Goal: Information Seeking & Learning: Learn about a topic

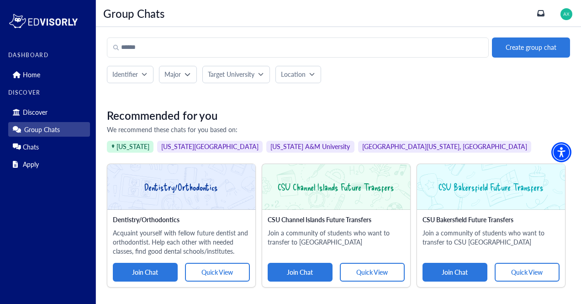
scroll to position [19, 0]
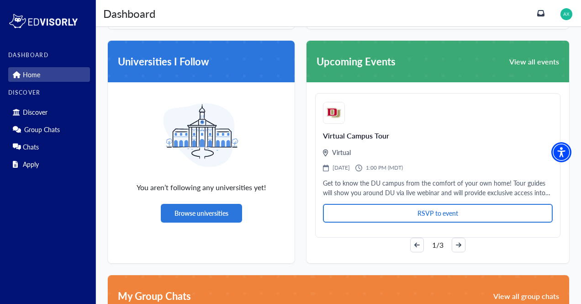
scroll to position [500, 0]
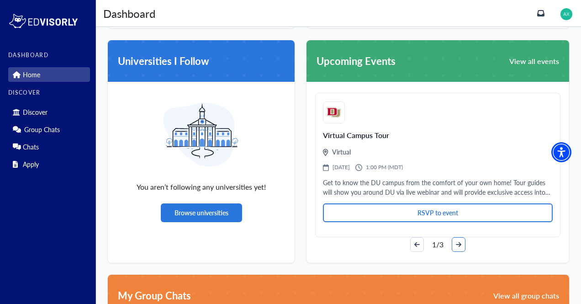
click at [457, 250] on button "arrow-right" at bounding box center [459, 244] width 14 height 15
click at [454, 249] on button "arrow-right" at bounding box center [459, 244] width 14 height 15
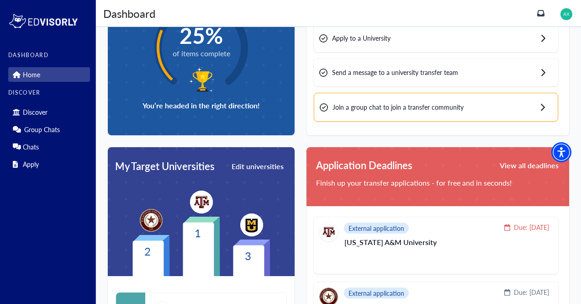
scroll to position [22, 0]
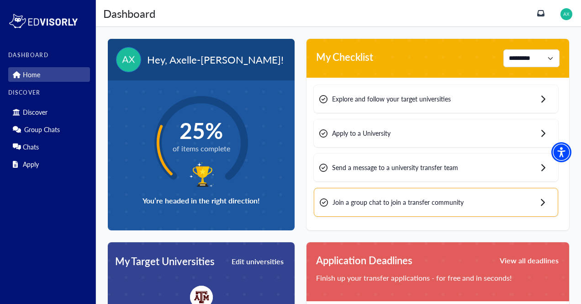
click at [489, 101] on div "Explore and follow your target universities" at bounding box center [436, 99] width 244 height 28
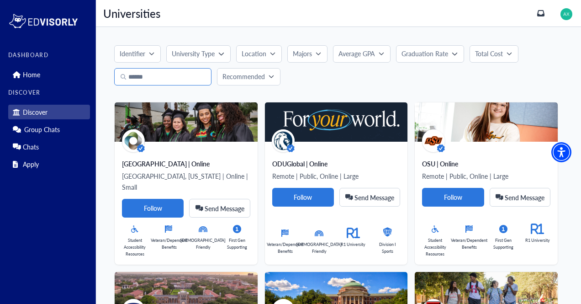
click at [153, 79] on input "Search" at bounding box center [162, 76] width 97 height 17
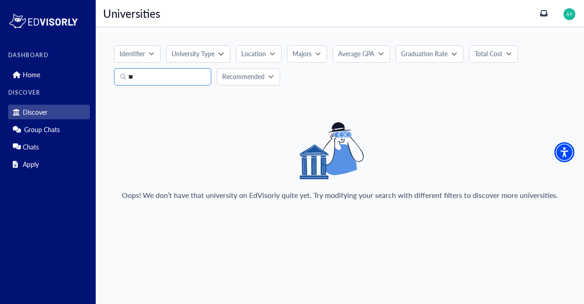
type input "*"
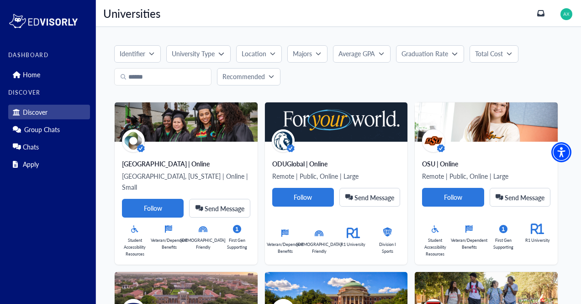
click at [373, 52] on p "Average GPA" at bounding box center [356, 54] width 37 height 10
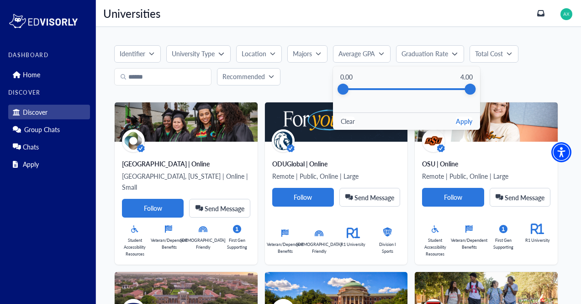
click at [348, 126] on div "Clear Apply" at bounding box center [406, 120] width 147 height 17
click at [536, 76] on div "Recommended" at bounding box center [338, 76] width 448 height 17
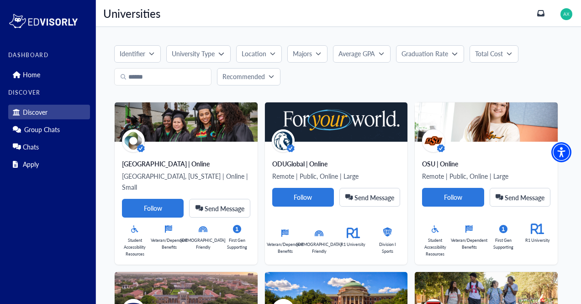
click at [445, 58] on p "Graduation Rate" at bounding box center [424, 54] width 47 height 10
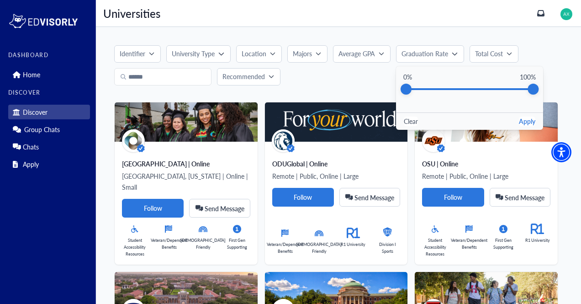
click at [499, 62] on button "Total Cost" at bounding box center [493, 53] width 49 height 17
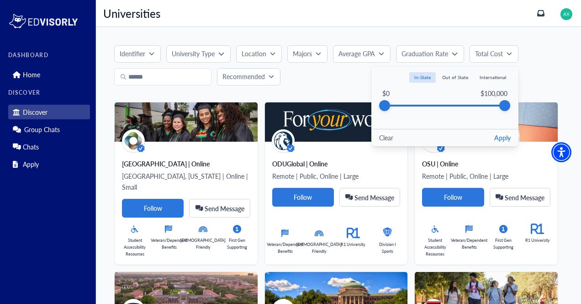
click at [138, 58] on p "Identifier" at bounding box center [133, 54] width 26 height 10
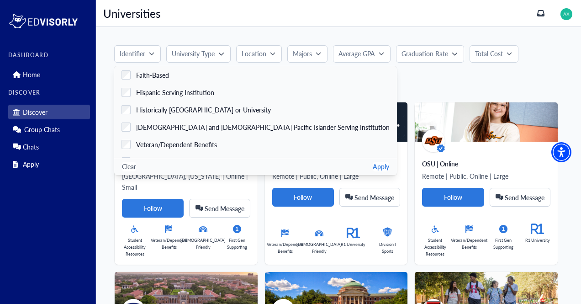
click at [216, 56] on div "University Type" at bounding box center [195, 54] width 47 height 10
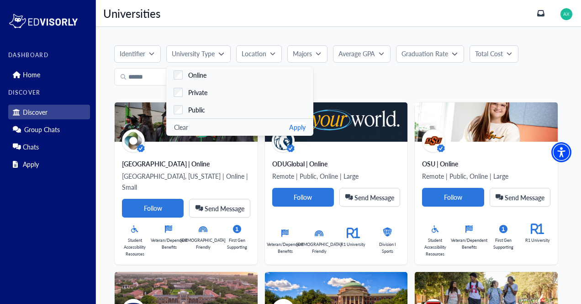
click at [273, 57] on button "Location" at bounding box center [259, 53] width 46 height 17
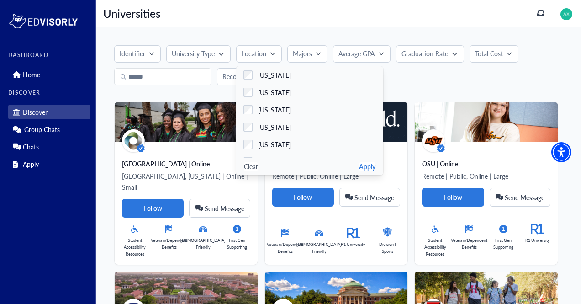
click at [306, 62] on button "Majors" at bounding box center [307, 53] width 40 height 17
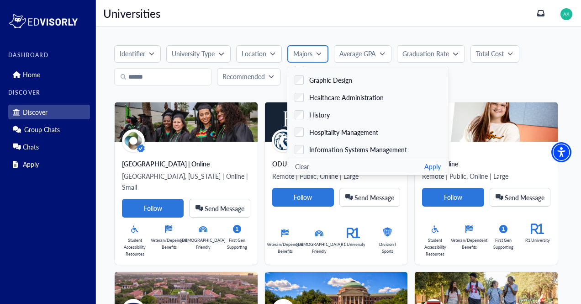
scroll to position [950, 0]
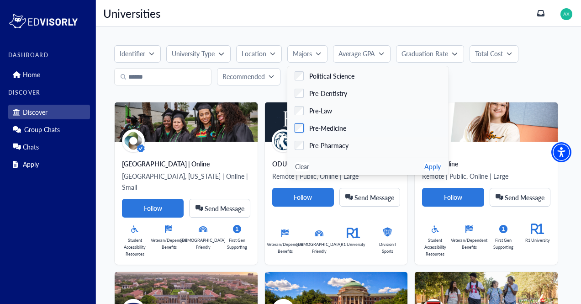
click at [342, 132] on span "Pre-Medicine" at bounding box center [327, 128] width 37 height 10
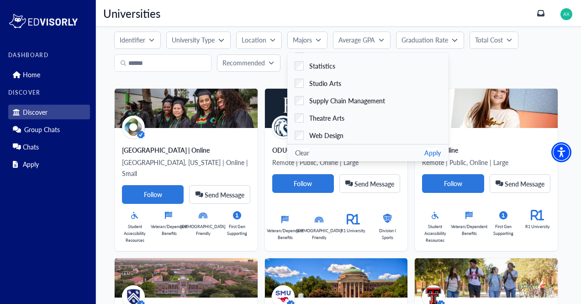
scroll to position [39, 0]
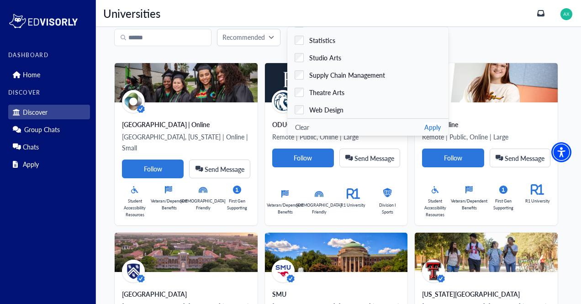
click at [424, 128] on button "Apply" at bounding box center [432, 127] width 16 height 10
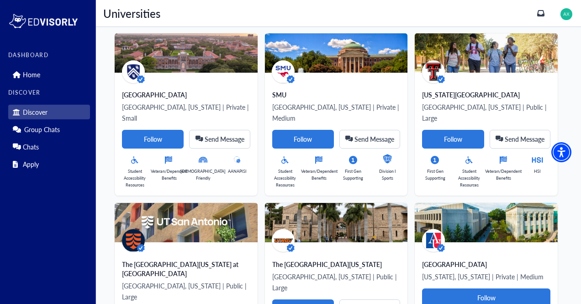
scroll to position [115, 0]
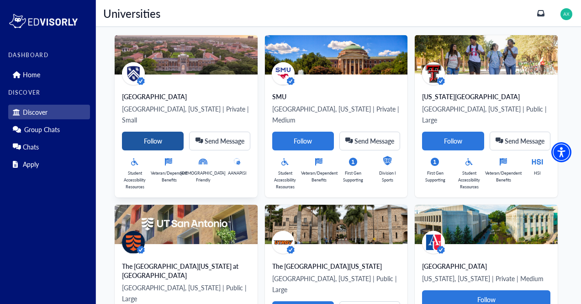
click at [163, 132] on Card-tag "Follow" at bounding box center [153, 141] width 62 height 19
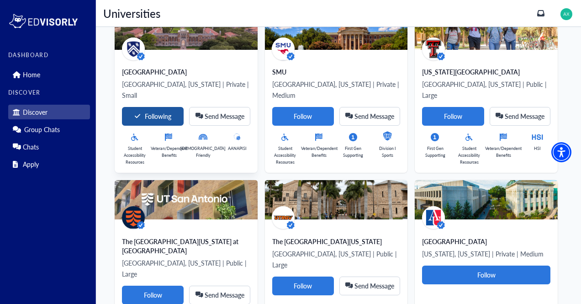
scroll to position [139, 0]
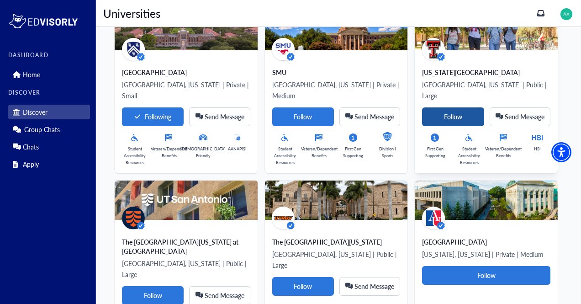
click at [457, 109] on Card-tag "Follow" at bounding box center [453, 116] width 62 height 19
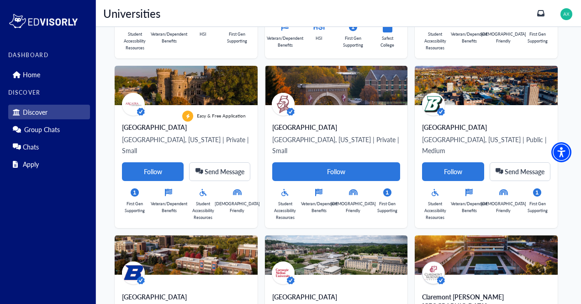
scroll to position [434, 0]
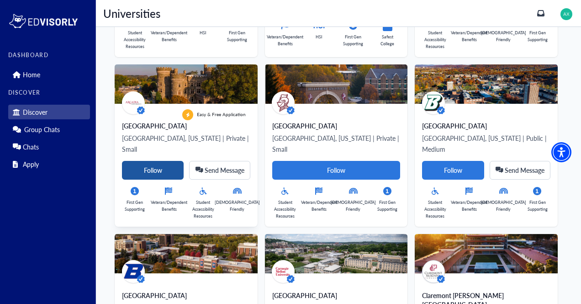
click at [162, 161] on Card-tag "Follow" at bounding box center [153, 170] width 62 height 19
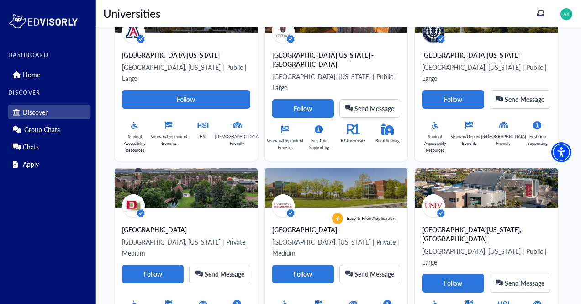
scroll to position [2214, 0]
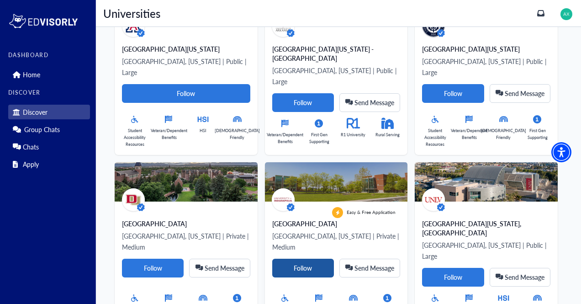
click at [314, 258] on Card-tag "Follow" at bounding box center [303, 267] width 62 height 19
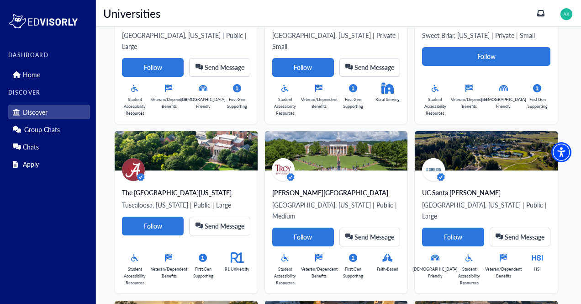
scroll to position [0, 0]
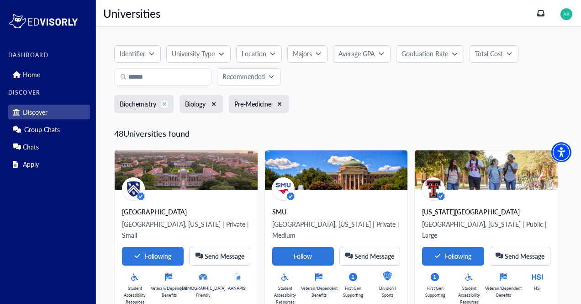
click at [165, 103] on icon "button" at bounding box center [165, 104] width 4 height 4
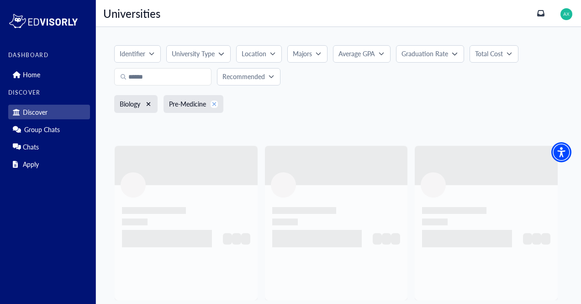
click at [217, 104] on icon "button" at bounding box center [214, 104] width 5 height 6
click at [148, 104] on icon "button" at bounding box center [149, 104] width 4 height 4
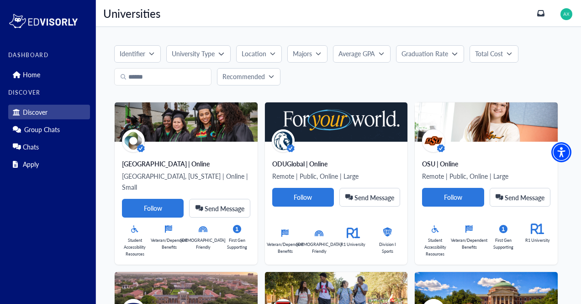
click at [268, 84] on button "Recommended" at bounding box center [248, 76] width 63 height 17
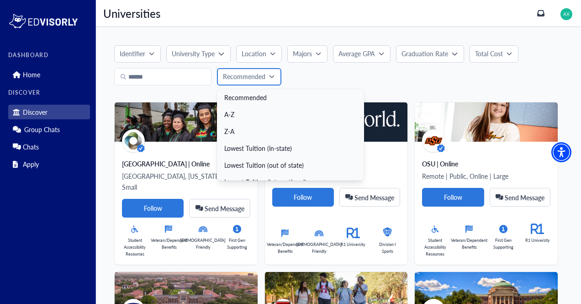
scroll to position [10, 0]
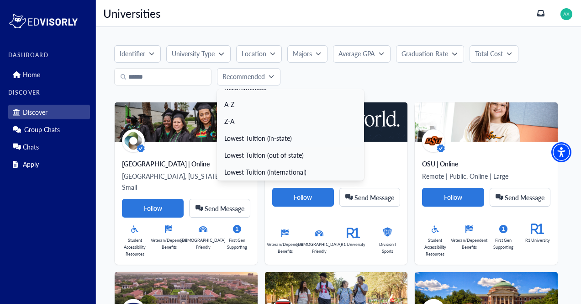
click at [297, 139] on link "Lowest Tuition (in-state)" at bounding box center [290, 138] width 147 height 17
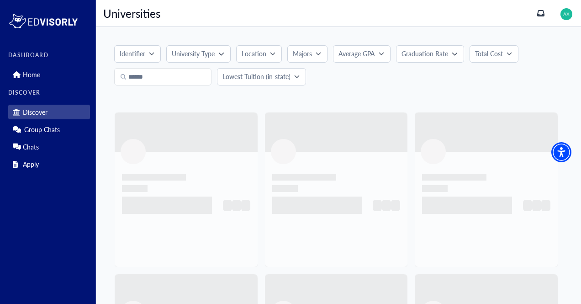
click at [287, 84] on button "Lowest Tuition (in-state)" at bounding box center [261, 76] width 89 height 17
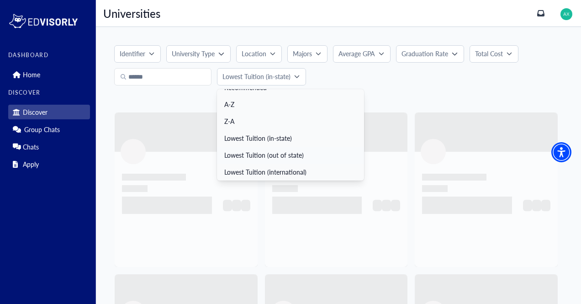
click at [282, 157] on link "Lowest Tuition (out of state)" at bounding box center [290, 155] width 147 height 17
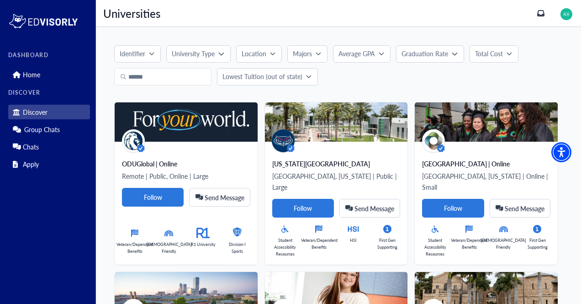
click at [295, 82] on button "Lowest Tuition (out of state)" at bounding box center [267, 76] width 101 height 17
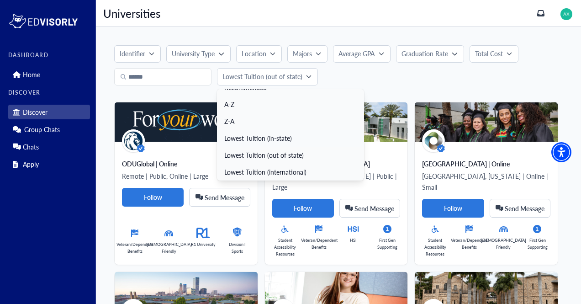
click at [279, 142] on link "Lowest Tuition (in-state)" at bounding box center [290, 138] width 147 height 17
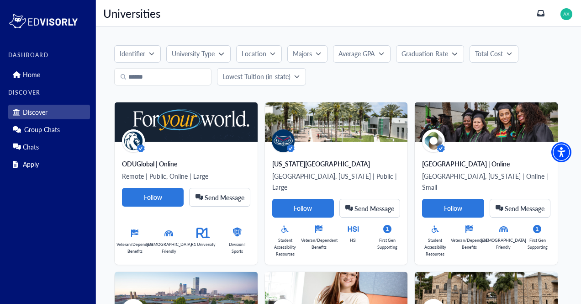
click at [284, 84] on button "Lowest Tuition (in-state)" at bounding box center [261, 76] width 89 height 17
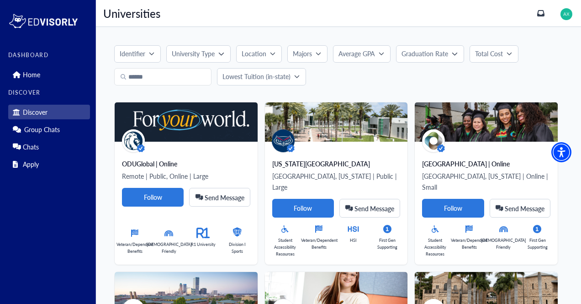
click at [293, 83] on button "Lowest Tuition (in-state)" at bounding box center [261, 76] width 89 height 17
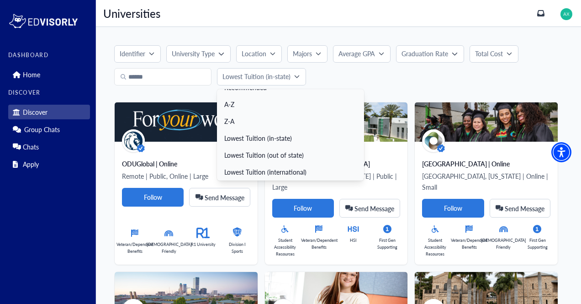
click at [353, 80] on div "Lowest Tuition (in-state) Recommended A-Z Z-A Lowest Tuition (in-state) Lowest …" at bounding box center [338, 76] width 448 height 17
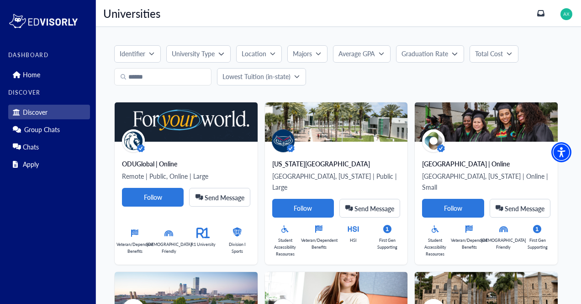
click at [265, 61] on button "Location" at bounding box center [259, 53] width 46 height 17
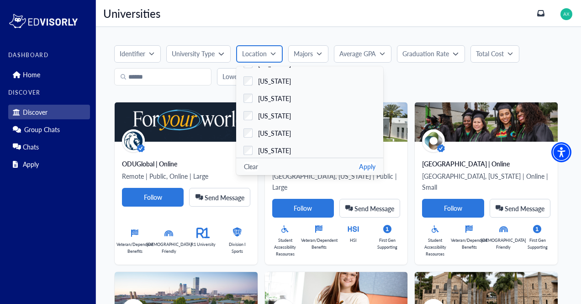
scroll to position [705, 0]
click at [291, 117] on label "[US_STATE]" at bounding box center [309, 115] width 147 height 17
click at [363, 165] on button "Apply" at bounding box center [367, 167] width 16 height 10
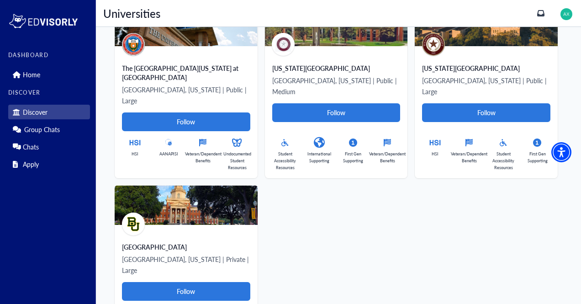
scroll to position [495, 0]
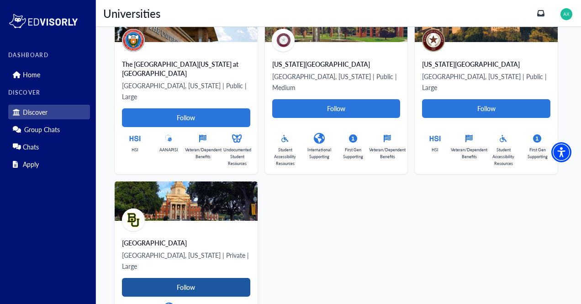
click at [227, 278] on Card-tag "Follow" at bounding box center [186, 287] width 128 height 19
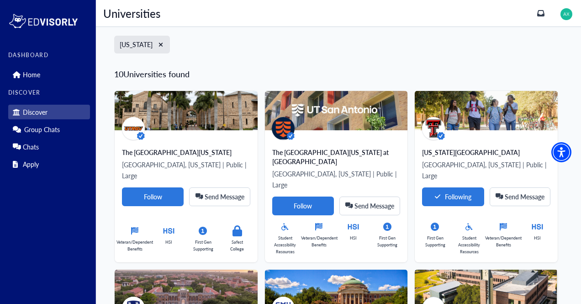
scroll to position [0, 0]
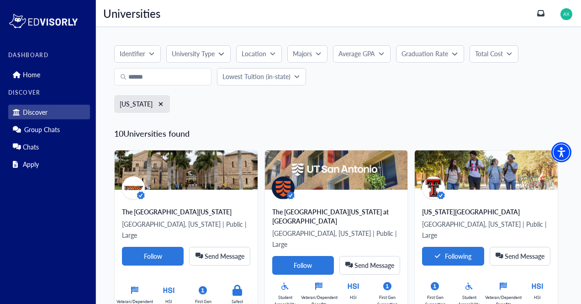
click at [289, 74] on p "Lowest Tuition (in-state)" at bounding box center [256, 77] width 68 height 10
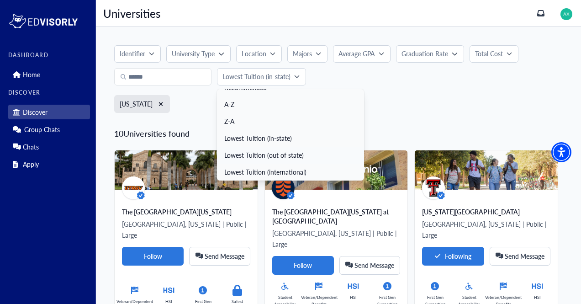
click at [319, 155] on link "Lowest Tuition (out of state)" at bounding box center [290, 155] width 147 height 17
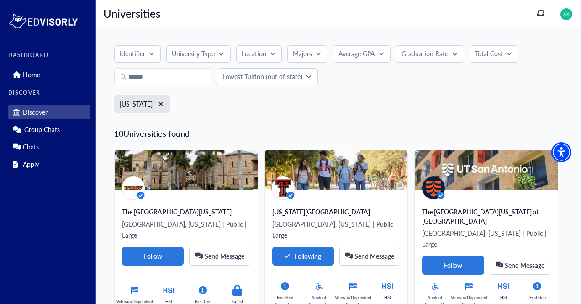
click at [266, 59] on button "Location" at bounding box center [259, 53] width 46 height 17
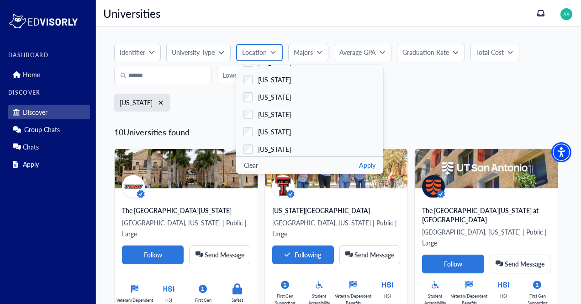
scroll to position [64, 0]
click at [336, 95] on label "Colorado" at bounding box center [309, 96] width 147 height 17
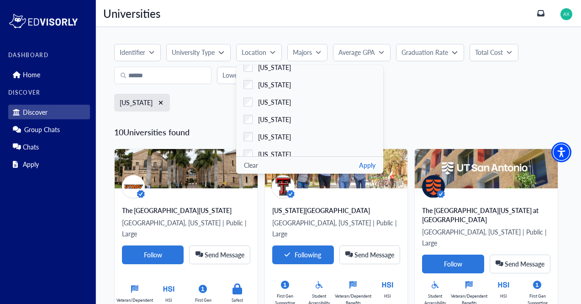
scroll to position [132, 0]
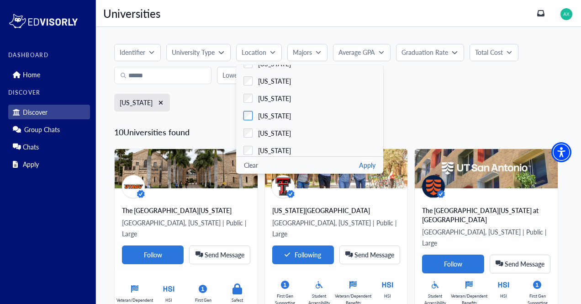
click at [329, 117] on label "Georgia" at bounding box center [309, 115] width 147 height 17
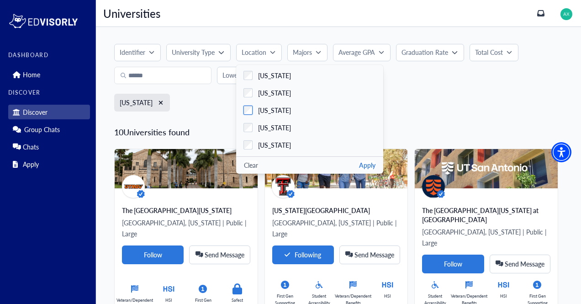
click at [336, 111] on label "Illinois" at bounding box center [309, 109] width 147 height 17
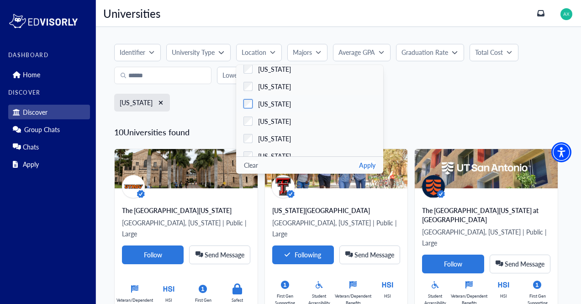
scroll to position [198, 0]
click at [338, 103] on label "Indiana" at bounding box center [309, 104] width 147 height 17
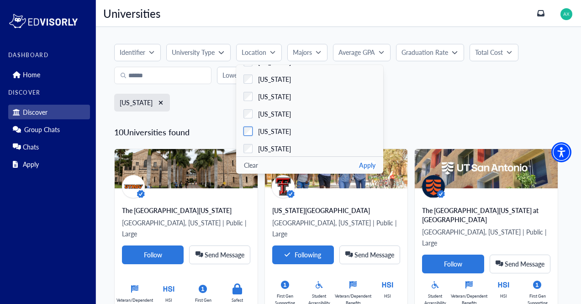
click at [334, 134] on label "Louisiana" at bounding box center [309, 130] width 147 height 17
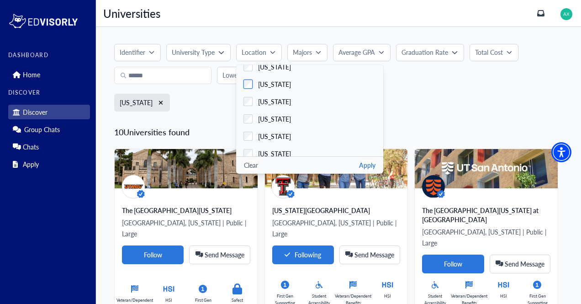
scroll to position [309, 0]
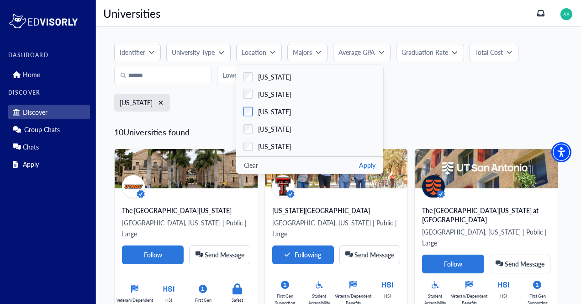
click at [338, 110] on label "Maryland" at bounding box center [309, 111] width 147 height 17
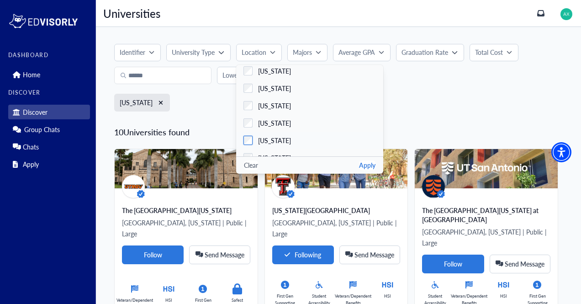
click at [335, 143] on label "Missouri" at bounding box center [309, 140] width 147 height 17
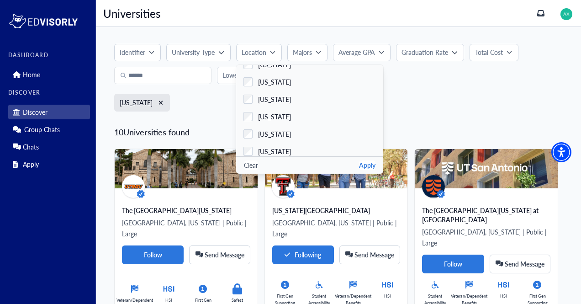
scroll to position [513, 0]
click at [323, 117] on label "New York" at bounding box center [309, 115] width 147 height 17
click at [329, 132] on label "North Carolina" at bounding box center [309, 132] width 147 height 17
click at [337, 121] on label "[US_STATE]" at bounding box center [309, 117] width 147 height 17
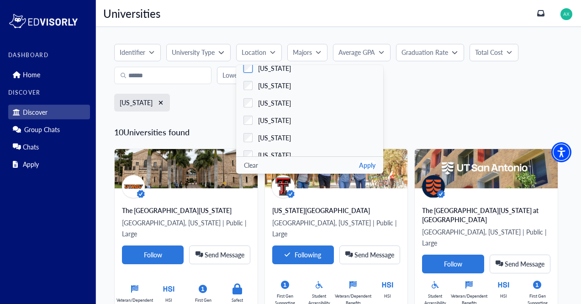
scroll to position [754, 0]
click at [339, 116] on label "Virginia" at bounding box center [309, 117] width 147 height 17
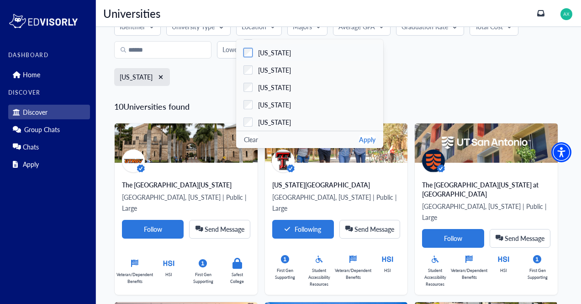
scroll to position [0, 0]
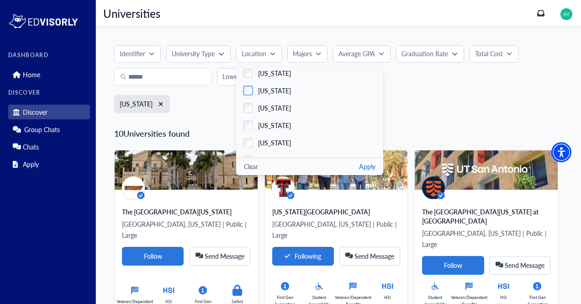
click at [345, 88] on label "Nevada" at bounding box center [309, 90] width 147 height 17
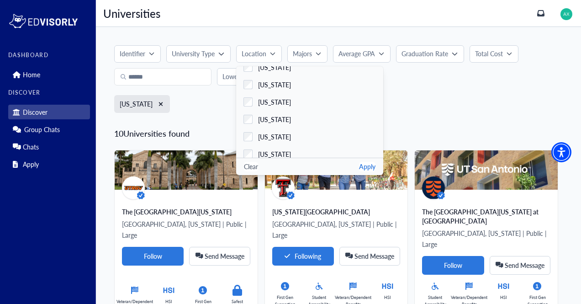
scroll to position [383, 0]
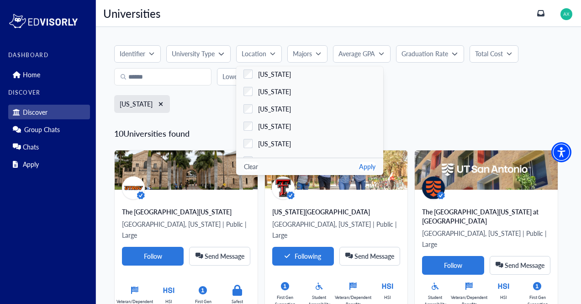
click at [366, 165] on button "Apply" at bounding box center [367, 167] width 16 height 10
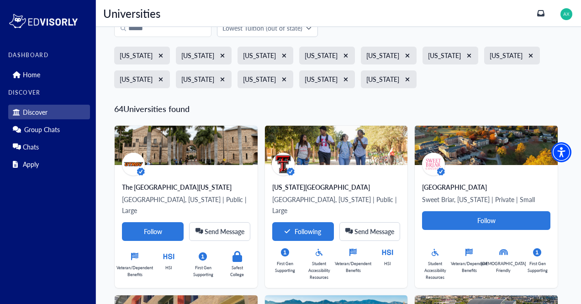
scroll to position [0, 0]
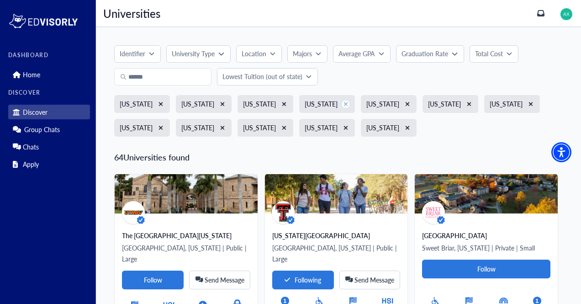
click at [342, 104] on button "button" at bounding box center [345, 103] width 7 height 7
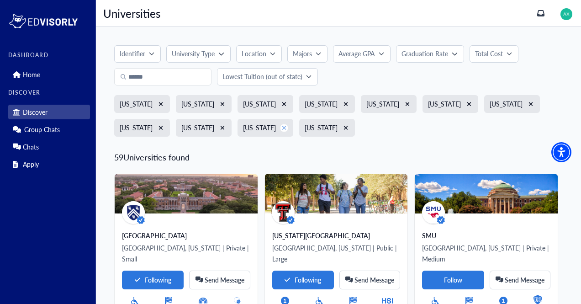
click at [282, 127] on icon "button" at bounding box center [284, 128] width 5 height 6
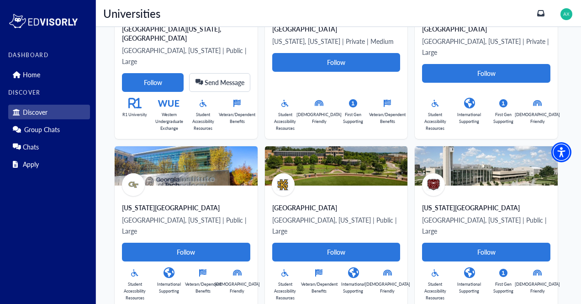
scroll to position [556, 0]
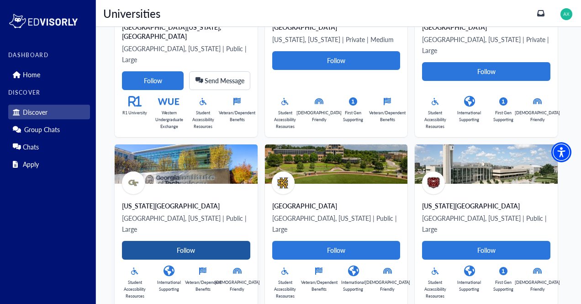
click at [161, 241] on Card-tag "Follow" at bounding box center [186, 250] width 128 height 19
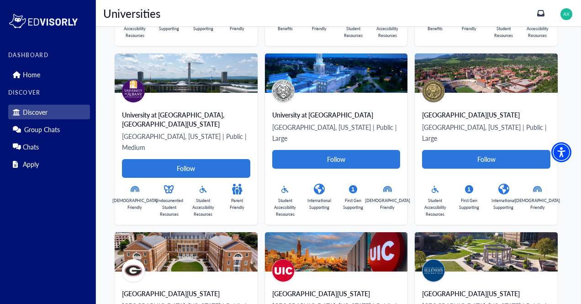
scroll to position [2398, 0]
